Goal: Task Accomplishment & Management: Manage account settings

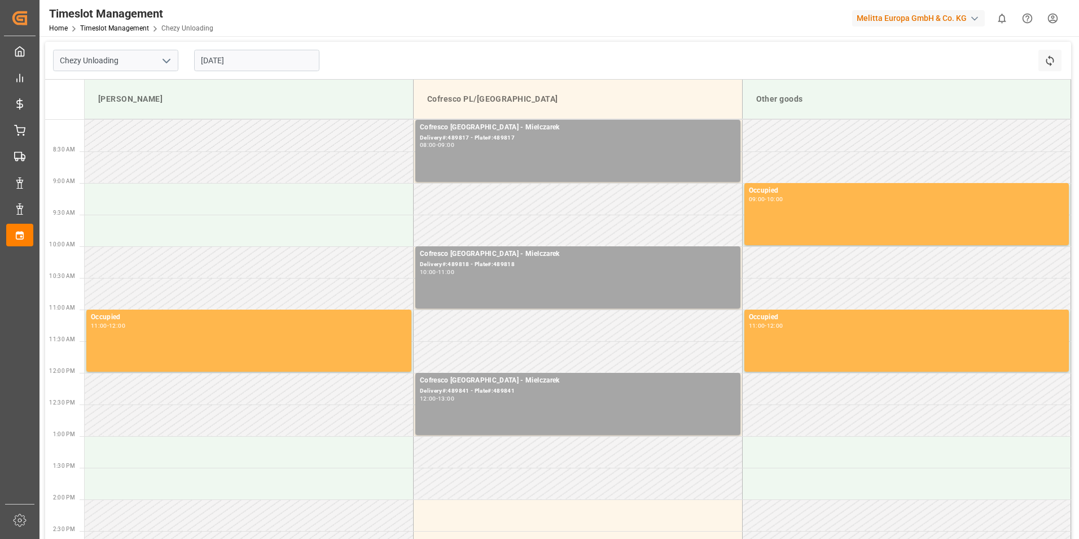
click at [259, 59] on input "[DATE]" at bounding box center [256, 60] width 125 height 21
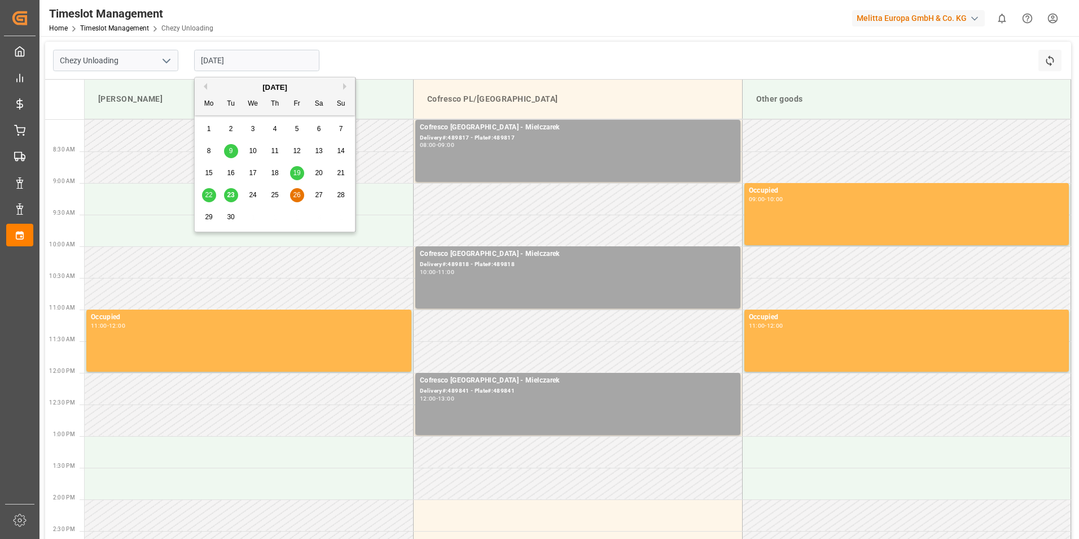
click at [296, 194] on span "26" at bounding box center [296, 195] width 7 height 8
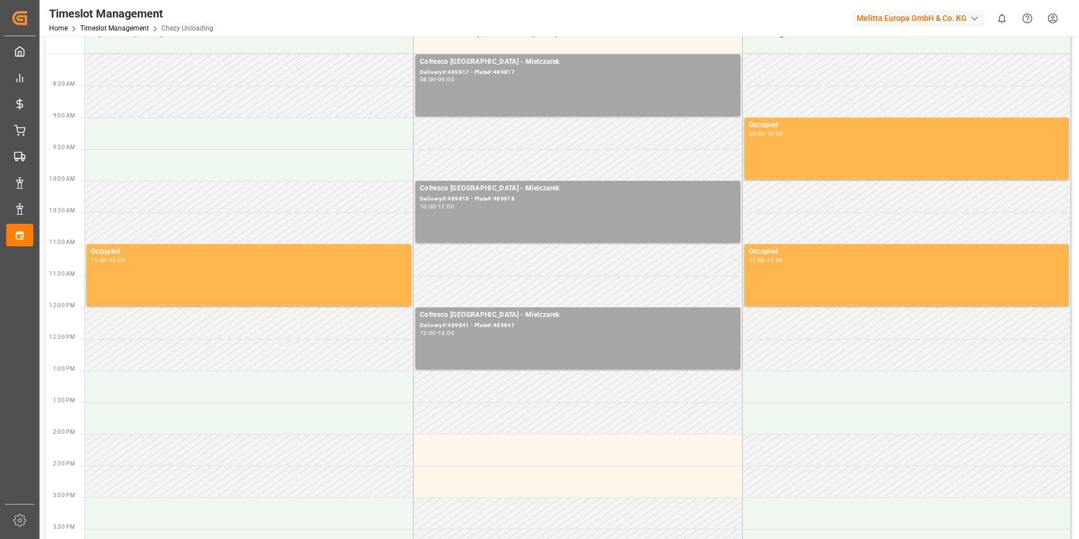
scroll to position [113, 0]
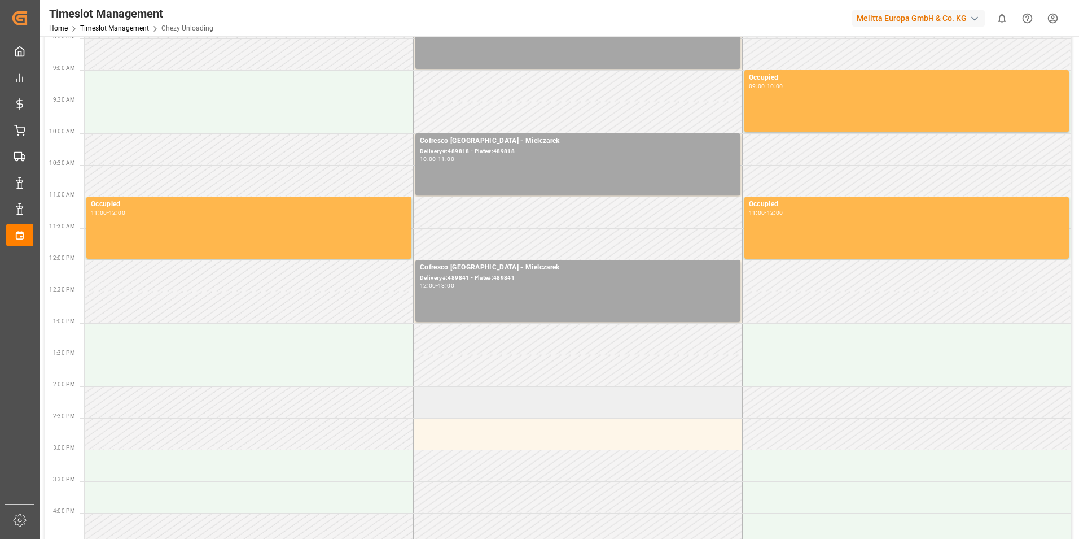
click at [501, 408] on td at bounding box center [578, 402] width 329 height 32
click at [469, 395] on td at bounding box center [578, 402] width 329 height 32
click at [499, 413] on td at bounding box center [578, 402] width 329 height 32
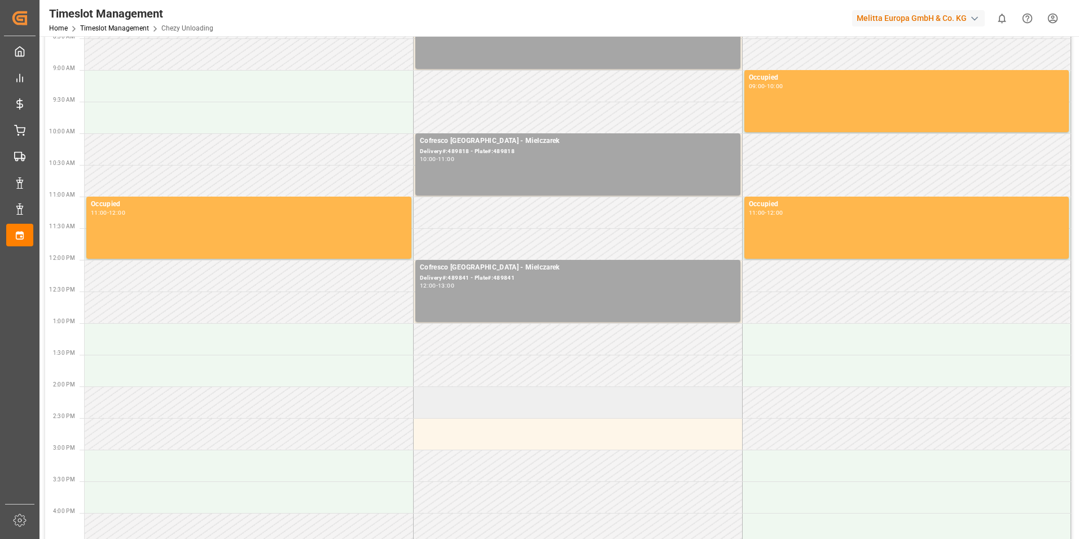
click at [499, 413] on td at bounding box center [578, 402] width 329 height 32
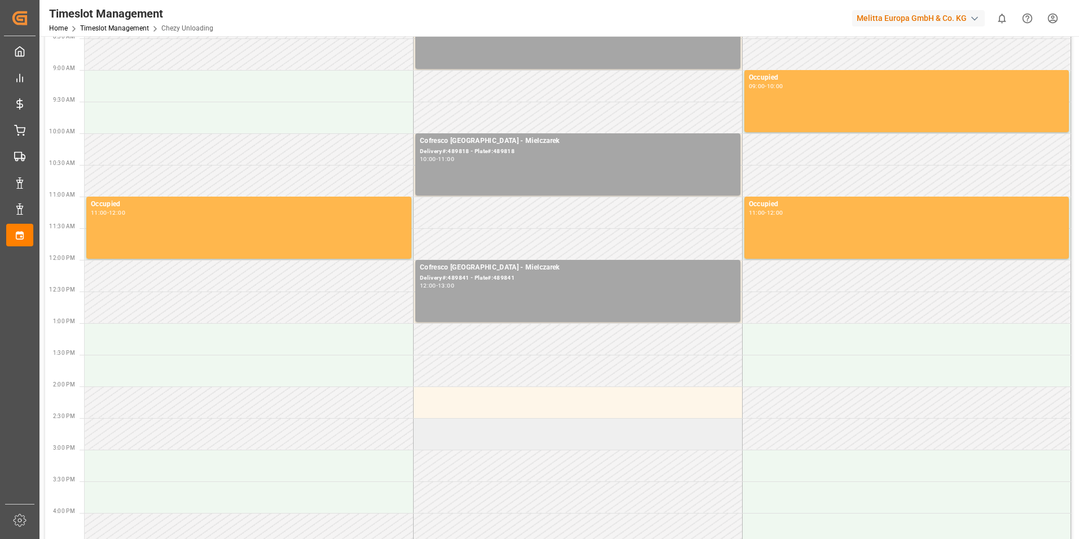
drag, startPoint x: 499, startPoint y: 413, endPoint x: 456, endPoint y: 439, distance: 50.2
click at [496, 416] on td at bounding box center [578, 402] width 329 height 32
click at [455, 440] on td at bounding box center [578, 434] width 329 height 32
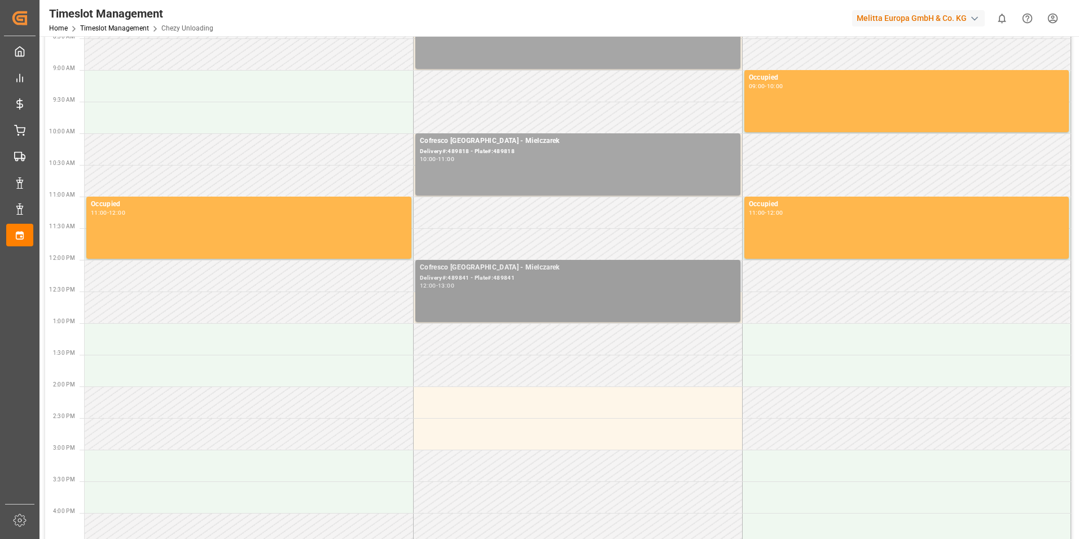
click at [496, 288] on div "12:00 - 13:00" at bounding box center [578, 286] width 316 height 6
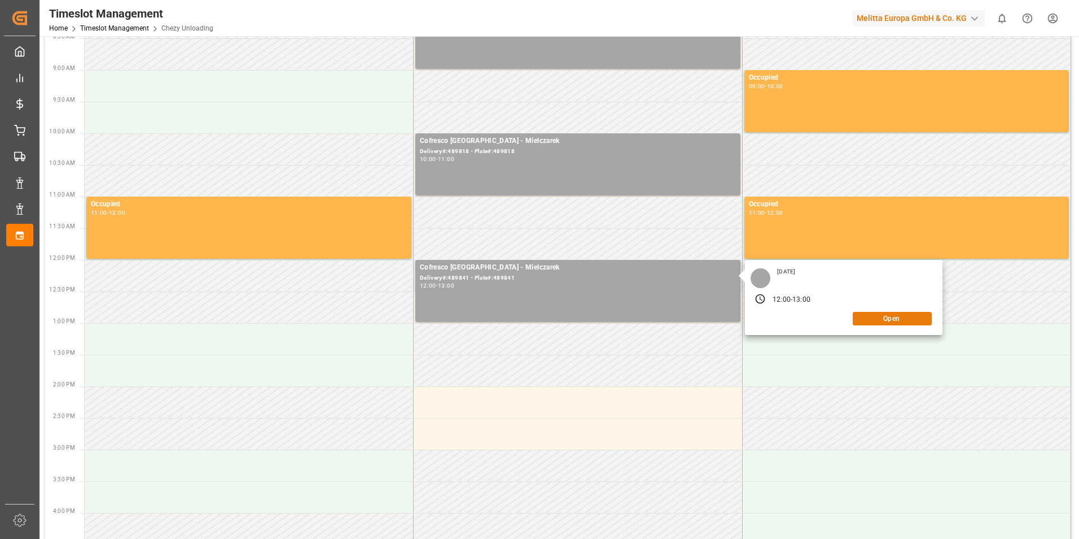
click at [884, 324] on button "Open" at bounding box center [892, 319] width 79 height 14
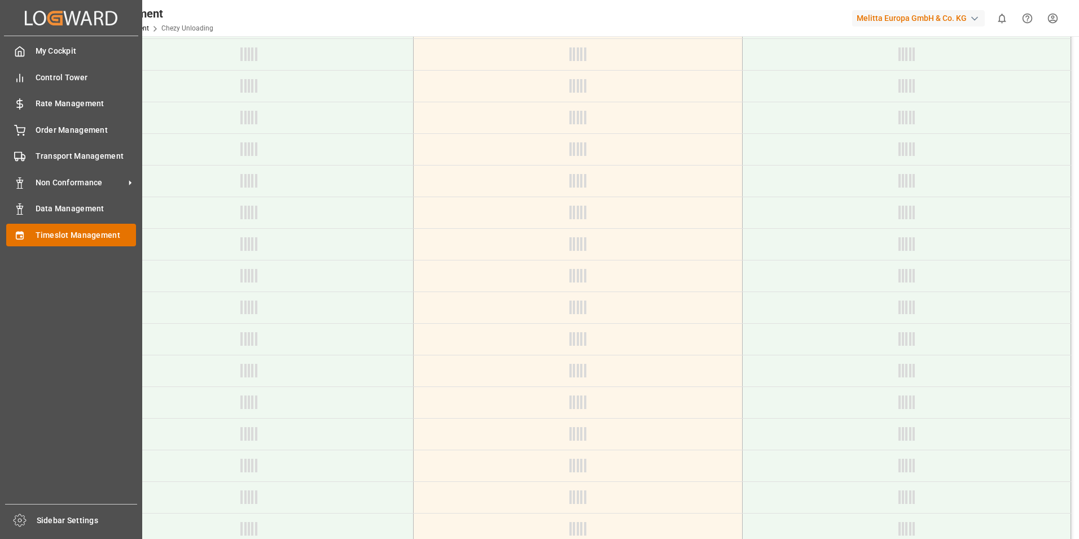
click at [34, 226] on div "Timeslot Management Timeslot Management" at bounding box center [71, 235] width 130 height 22
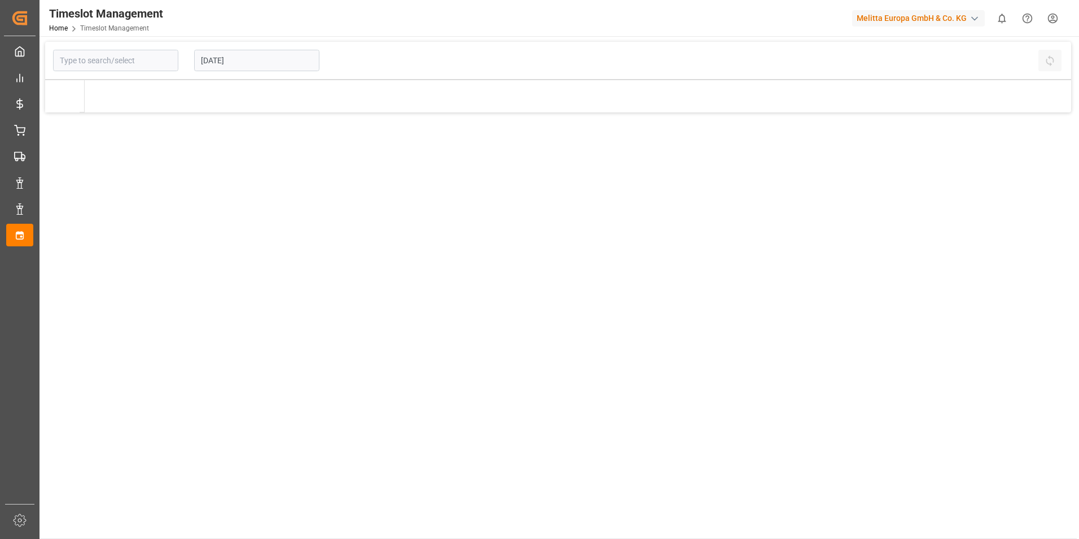
click at [269, 58] on input "23.09.2025" at bounding box center [256, 60] width 125 height 21
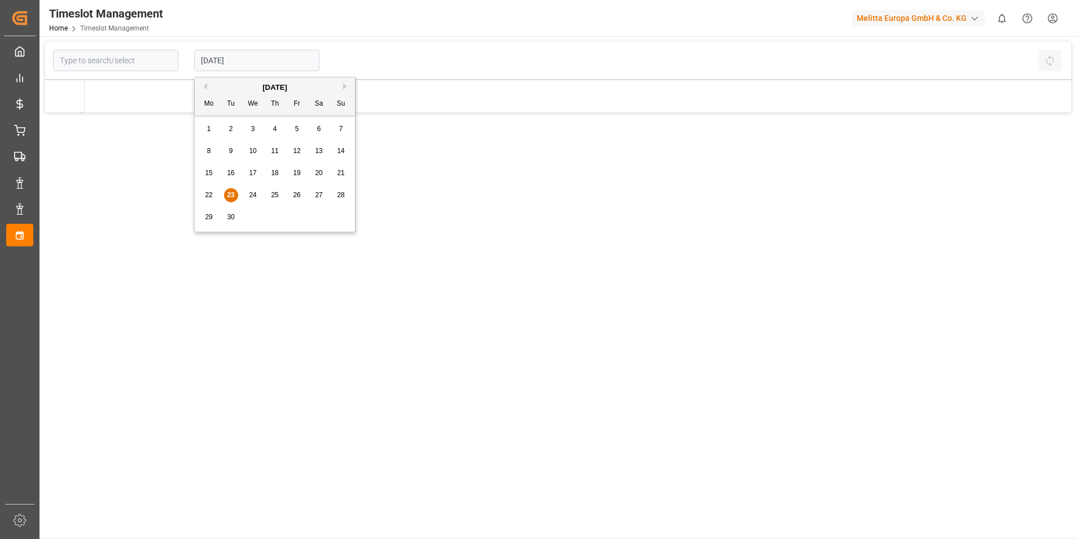
click at [296, 194] on span "26" at bounding box center [296, 195] width 7 height 8
type input "[DATE]"
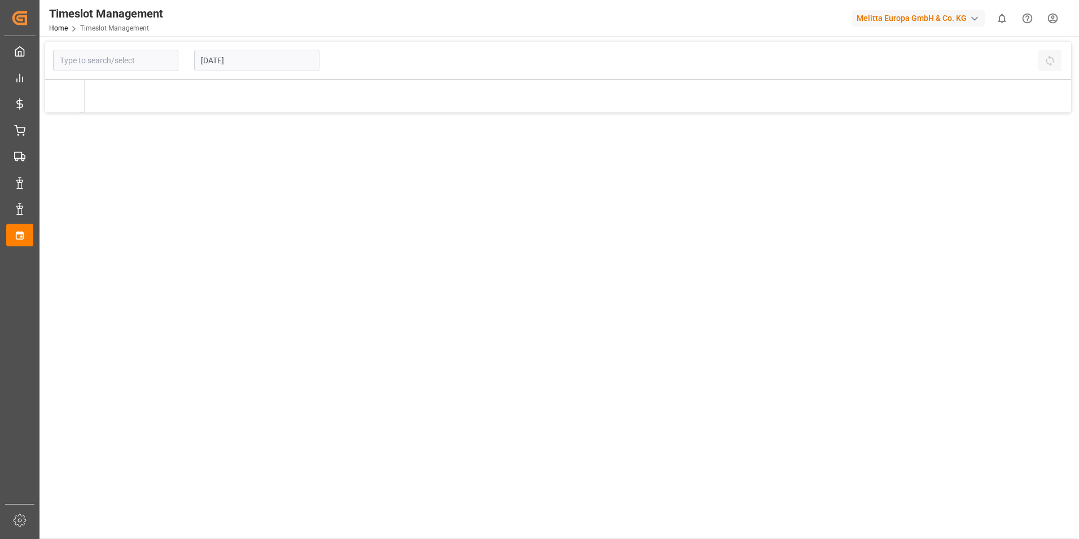
click at [250, 54] on input "[DATE]" at bounding box center [256, 60] width 125 height 21
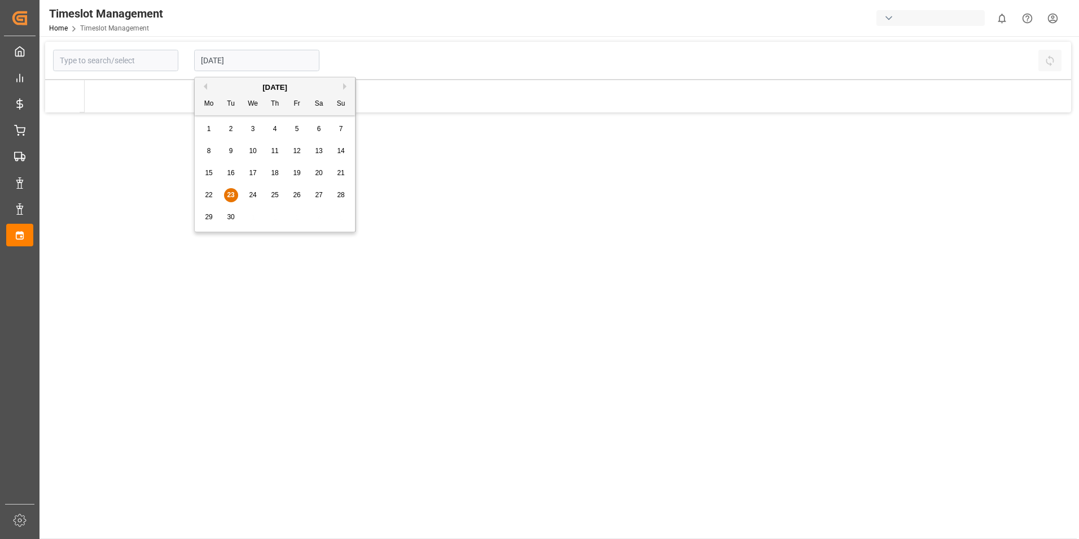
click at [258, 63] on input "23.09.2025" at bounding box center [256, 60] width 125 height 21
click at [298, 198] on span "26" at bounding box center [296, 195] width 7 height 8
type input "26.09.2025"
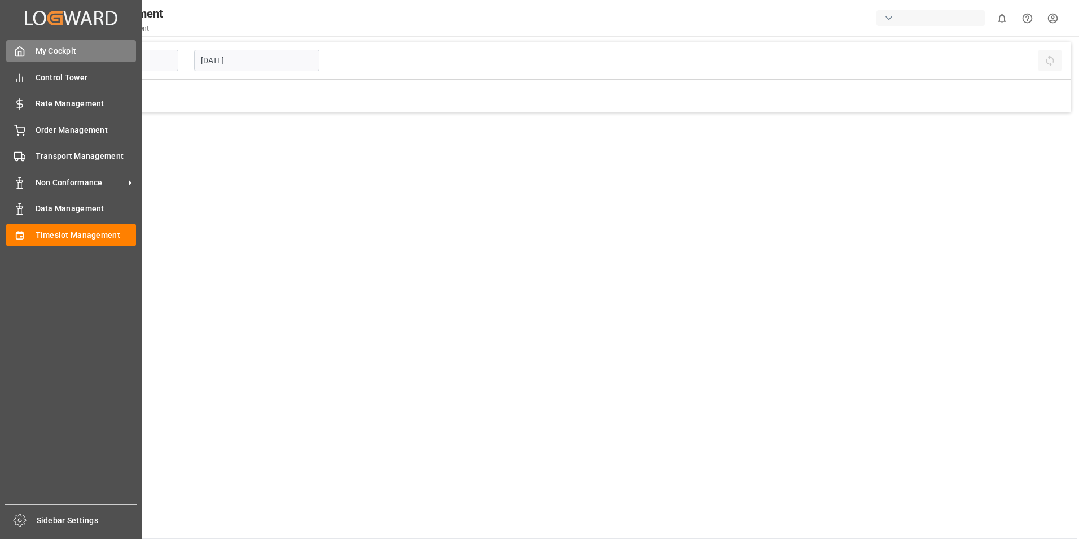
click at [30, 45] on div "My Cockpit My Cockpit" at bounding box center [71, 51] width 130 height 22
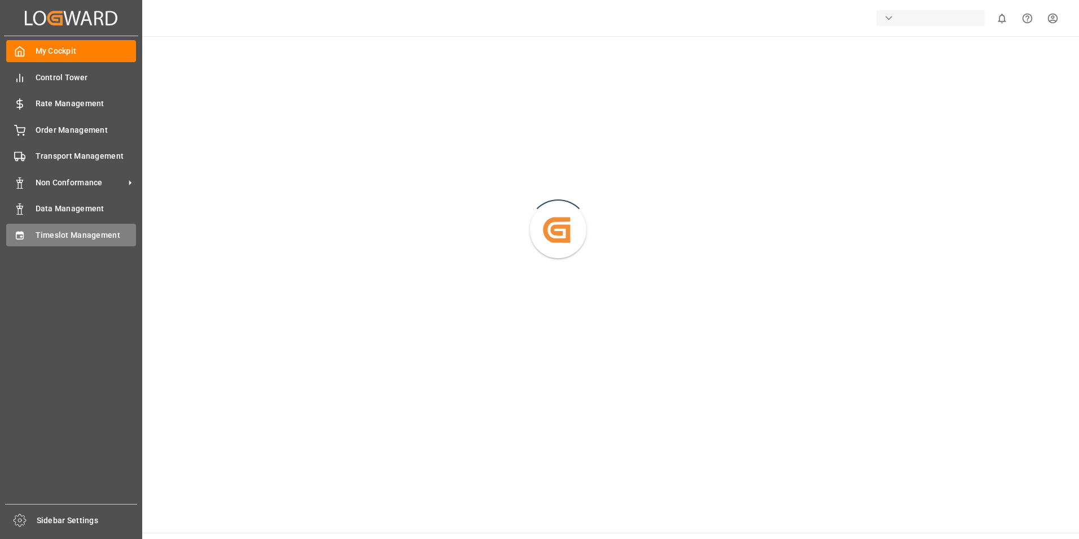
click at [54, 229] on span "Timeslot Management" at bounding box center [86, 235] width 101 height 12
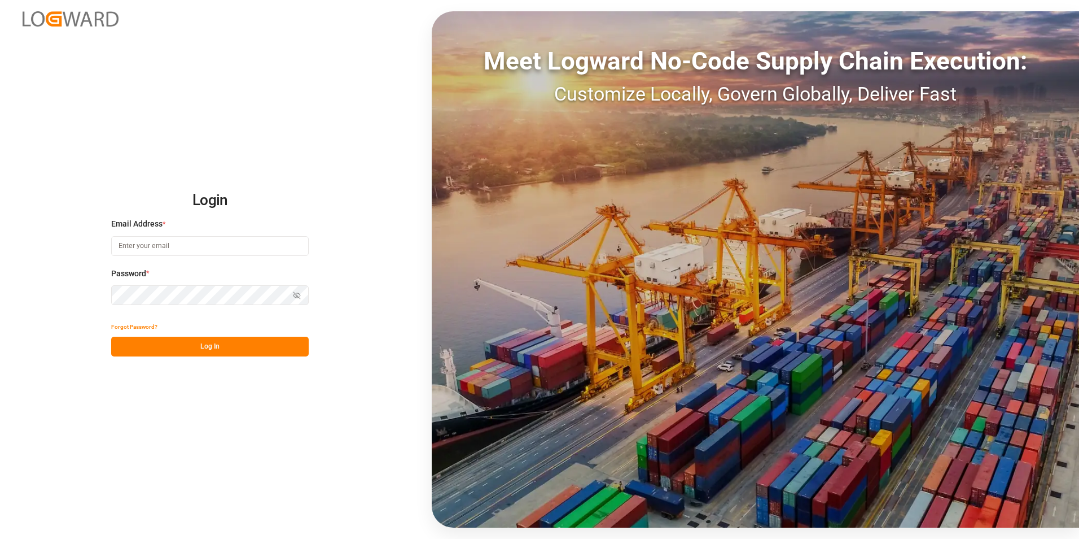
type input "natalia.kulwicka@cofresco.com"
click at [131, 348] on button "Log In" at bounding box center [210, 346] width 198 height 20
click at [199, 342] on button "Log In" at bounding box center [210, 346] width 198 height 20
click at [174, 349] on button "Log In" at bounding box center [210, 346] width 198 height 20
click at [182, 251] on input "natalia.kulwicka@cofresco.com" at bounding box center [210, 246] width 198 height 20
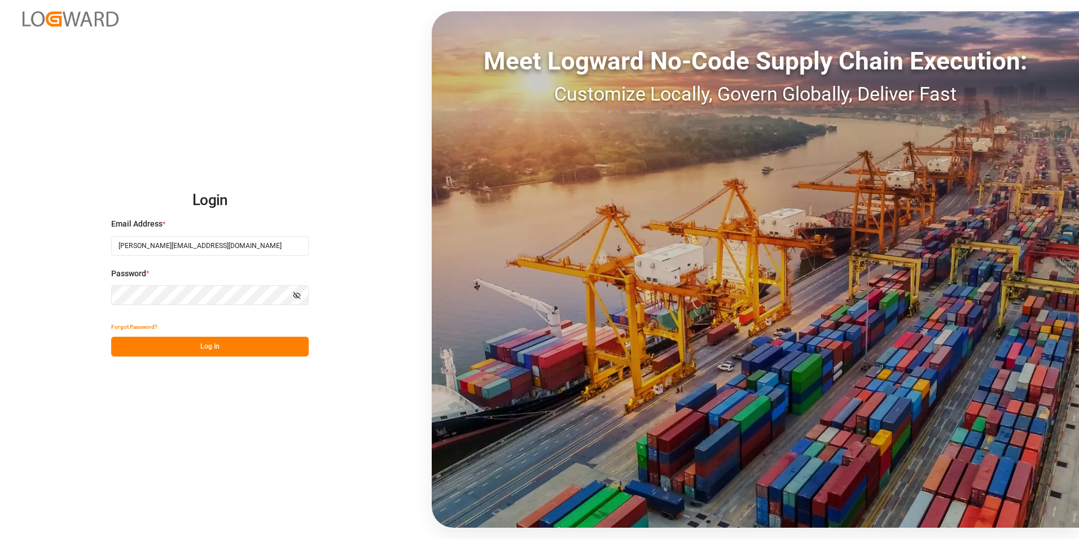
type input "robert.manelski@cofresco.com"
click at [170, 344] on button "Log In" at bounding box center [210, 346] width 198 height 20
type input "[PERSON_NAME][EMAIL_ADDRESS][DOMAIN_NAME]"
click at [170, 353] on button "Log In" at bounding box center [210, 346] width 198 height 20
type input "[PERSON_NAME][EMAIL_ADDRESS][DOMAIN_NAME]"
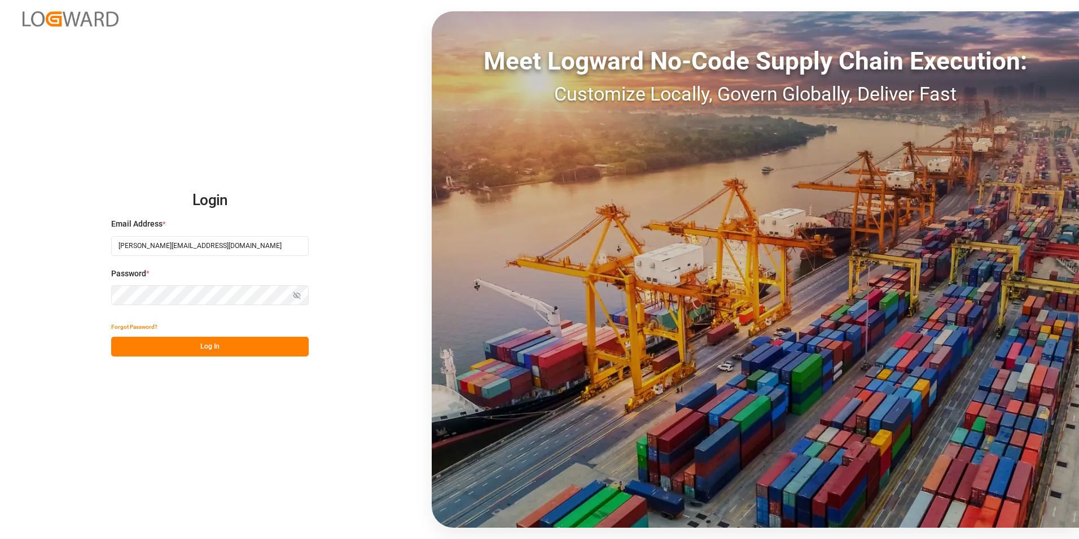
click at [215, 251] on input "[PERSON_NAME][EMAIL_ADDRESS][DOMAIN_NAME]" at bounding box center [210, 246] width 198 height 20
click at [167, 378] on div "Login Email Address * natalia.kulwicka@cofresco.com Password * Show password Fo…" at bounding box center [539, 269] width 1079 height 539
click at [141, 346] on button "Log In" at bounding box center [210, 346] width 198 height 20
click at [138, 344] on button "Log In" at bounding box center [210, 346] width 198 height 20
click at [159, 241] on input "[PERSON_NAME][EMAIL_ADDRESS][DOMAIN_NAME]" at bounding box center [210, 246] width 198 height 20
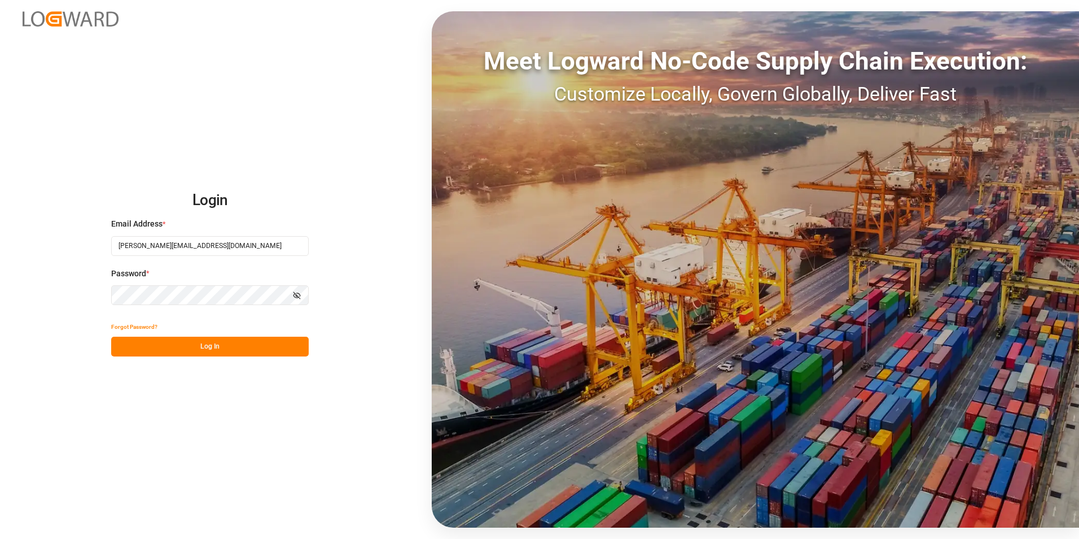
type input "[PERSON_NAME][EMAIL_ADDRESS][PERSON_NAME][DOMAIN_NAME]"
click at [146, 344] on button "Log In" at bounding box center [210, 346] width 198 height 20
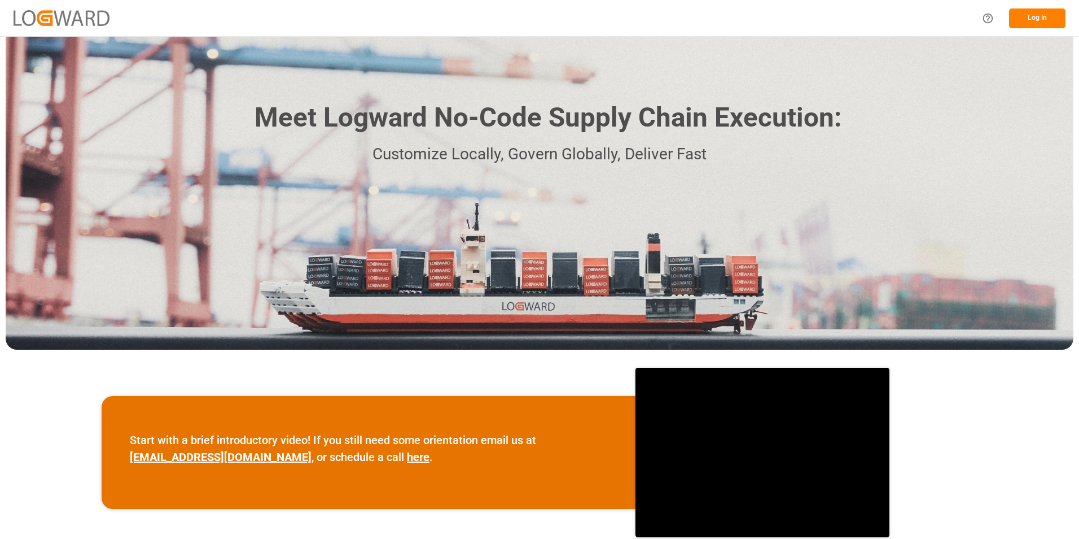
scroll to position [10, 0]
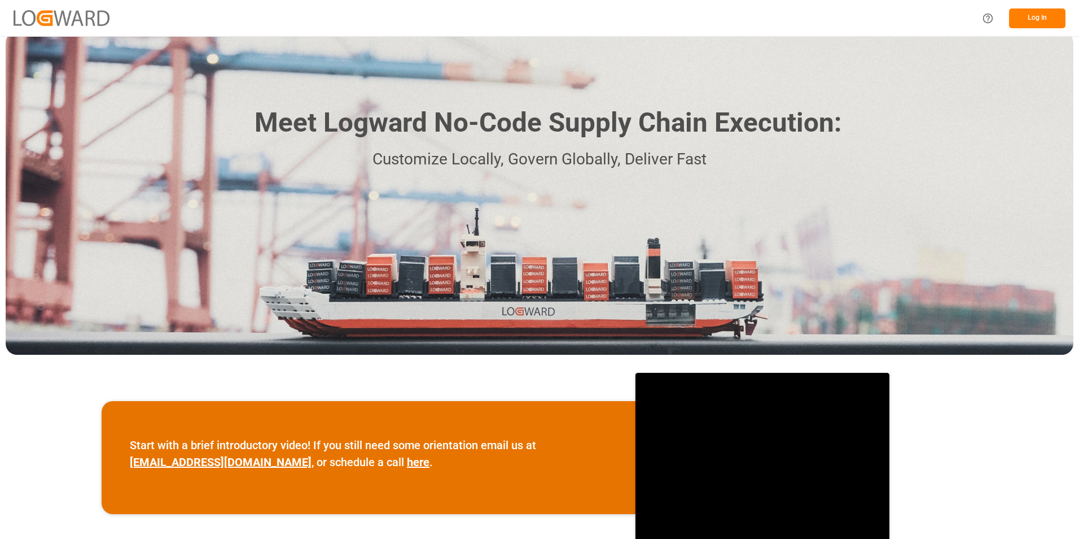
click at [1040, 12] on button "Log In" at bounding box center [1037, 18] width 56 height 20
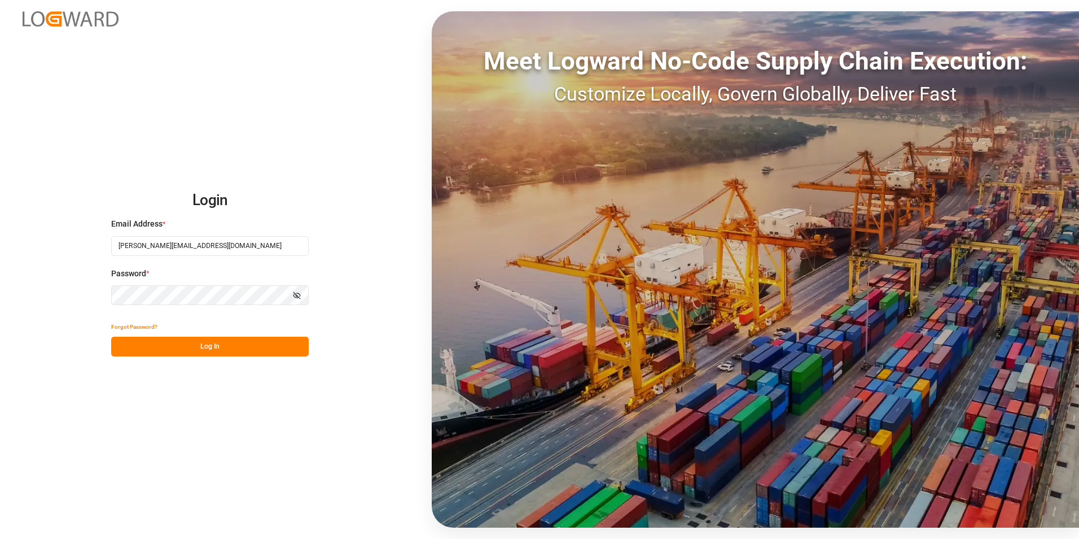
click at [143, 351] on button "Log In" at bounding box center [210, 346] width 198 height 20
click at [219, 243] on input "[PERSON_NAME][EMAIL_ADDRESS][DOMAIN_NAME]" at bounding box center [210, 246] width 198 height 20
type input "[PERSON_NAME][EMAIL_ADDRESS][PERSON_NAME][DOMAIN_NAME]"
click at [147, 340] on button "Log In" at bounding box center [210, 346] width 198 height 20
click at [129, 343] on button "Log In" at bounding box center [210, 346] width 198 height 20
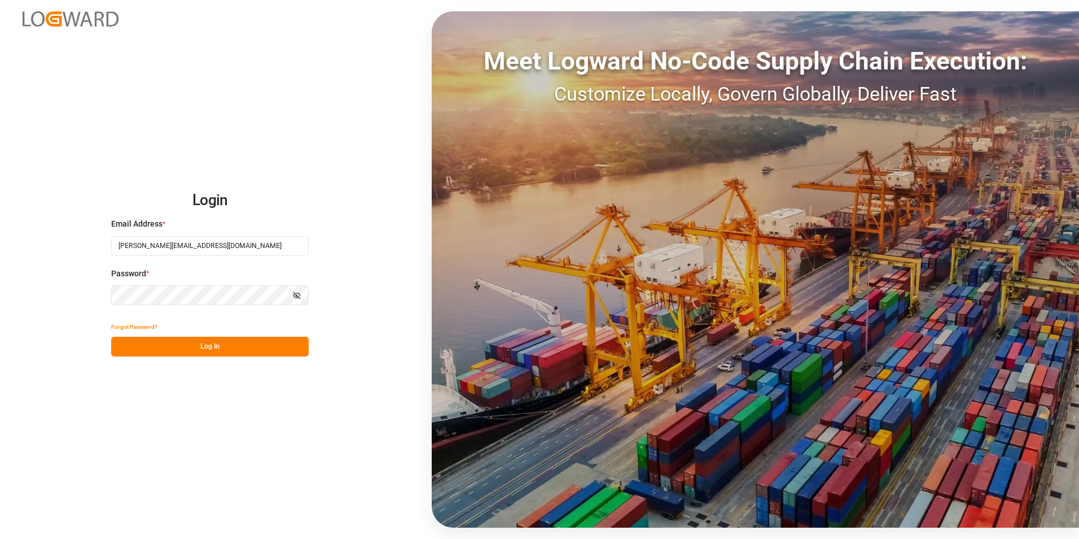
click at [208, 245] on input "[PERSON_NAME][EMAIL_ADDRESS][DOMAIN_NAME]" at bounding box center [210, 246] width 198 height 20
type input "[PERSON_NAME][EMAIL_ADDRESS][PERSON_NAME][DOMAIN_NAME]"
click at [164, 344] on button "Log In" at bounding box center [210, 346] width 198 height 20
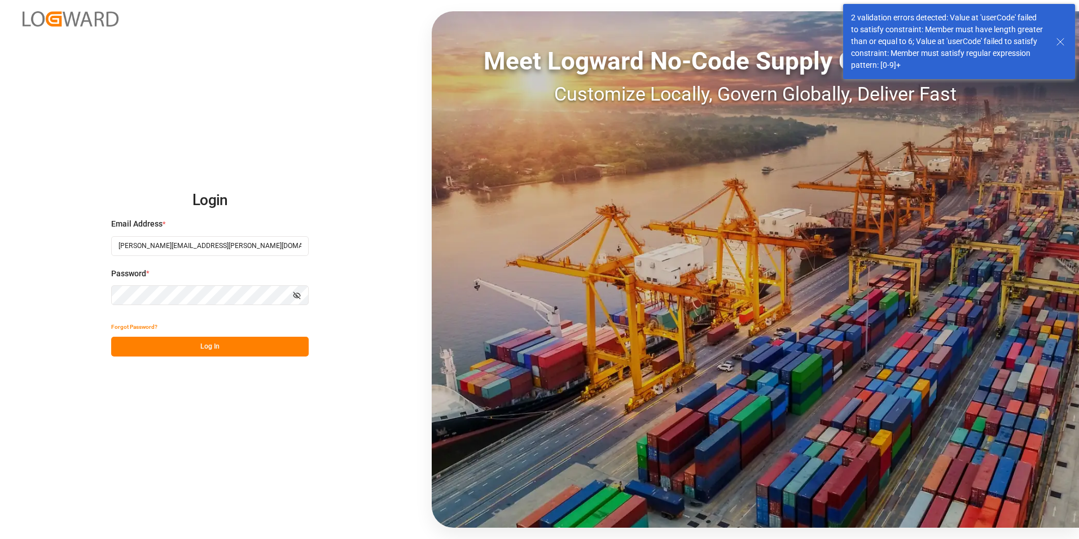
click at [608, 90] on div "Customize Locally, Govern Globally, Deliver Fast" at bounding box center [756, 94] width 648 height 29
